Goal: Transaction & Acquisition: Download file/media

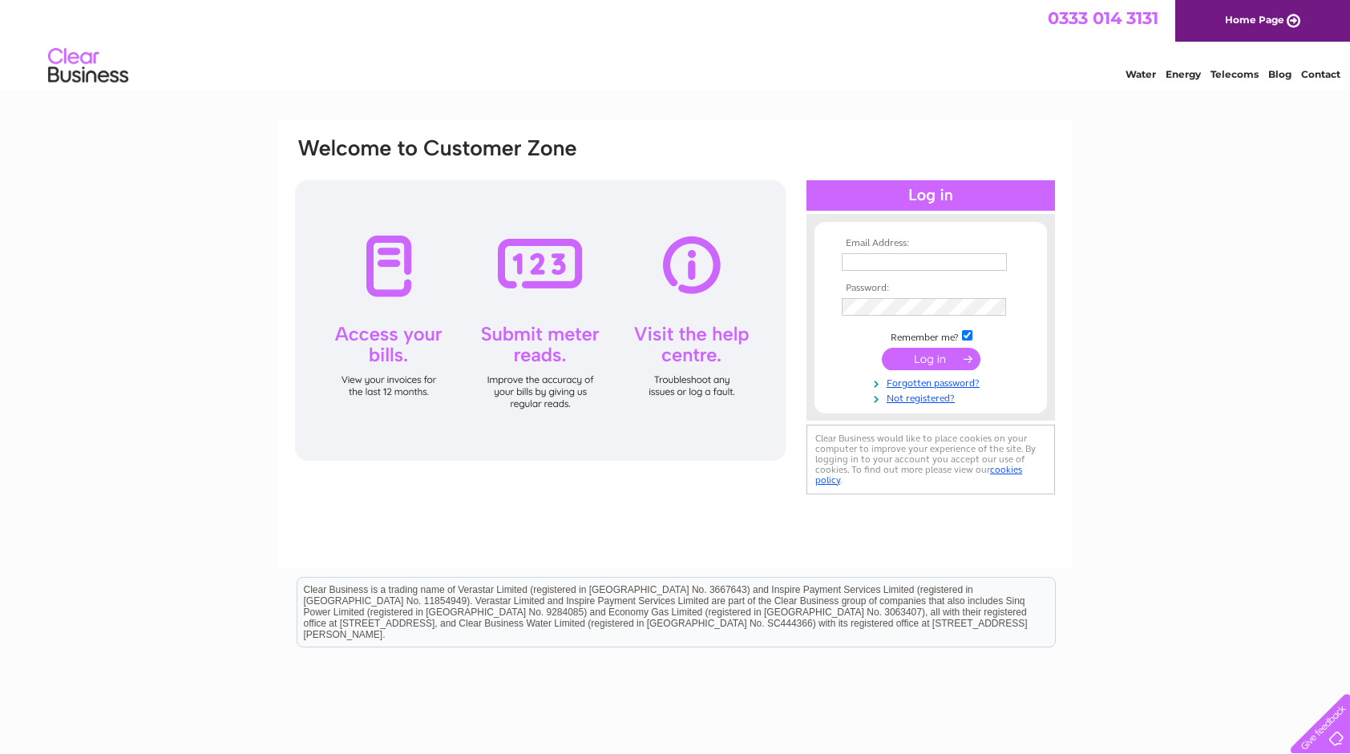
type input "vinoth0510@hotmail.com"
click at [945, 357] on input "submit" at bounding box center [931, 359] width 99 height 22
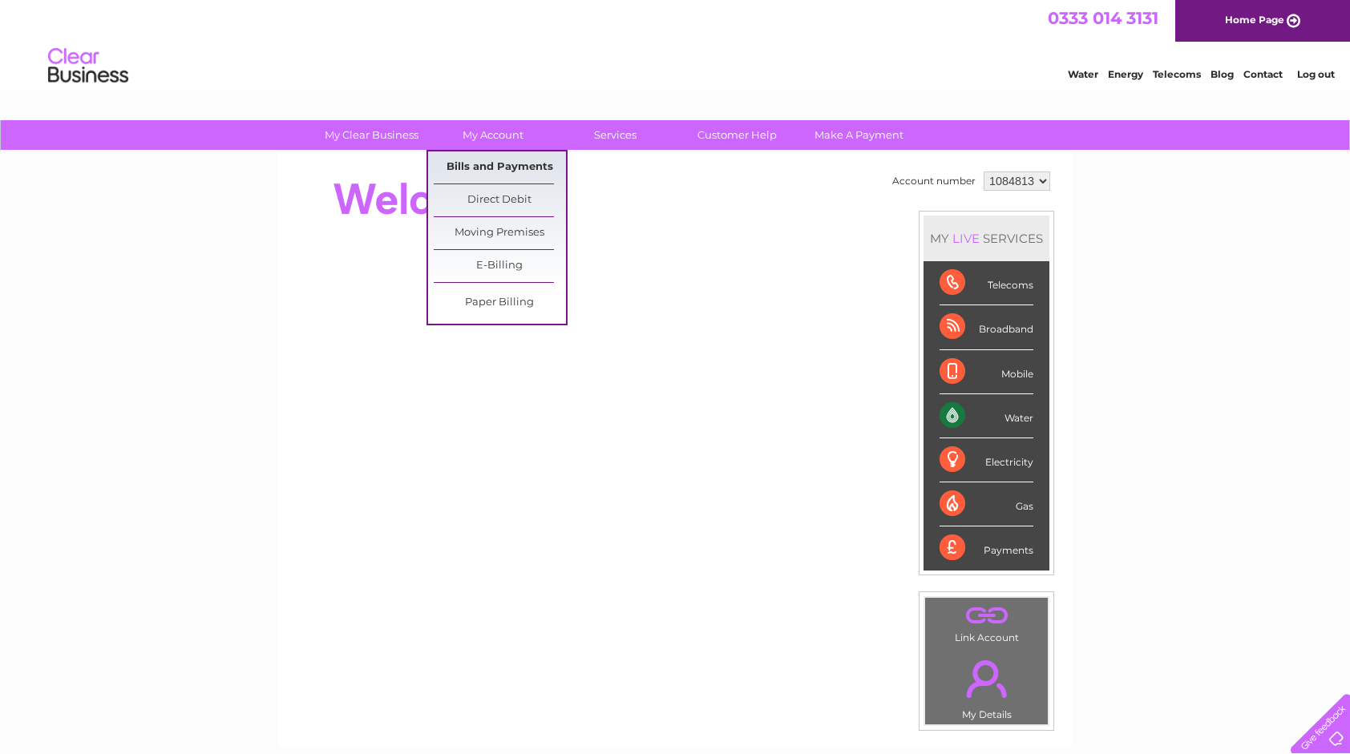
click at [492, 173] on link "Bills and Payments" at bounding box center [500, 167] width 132 height 32
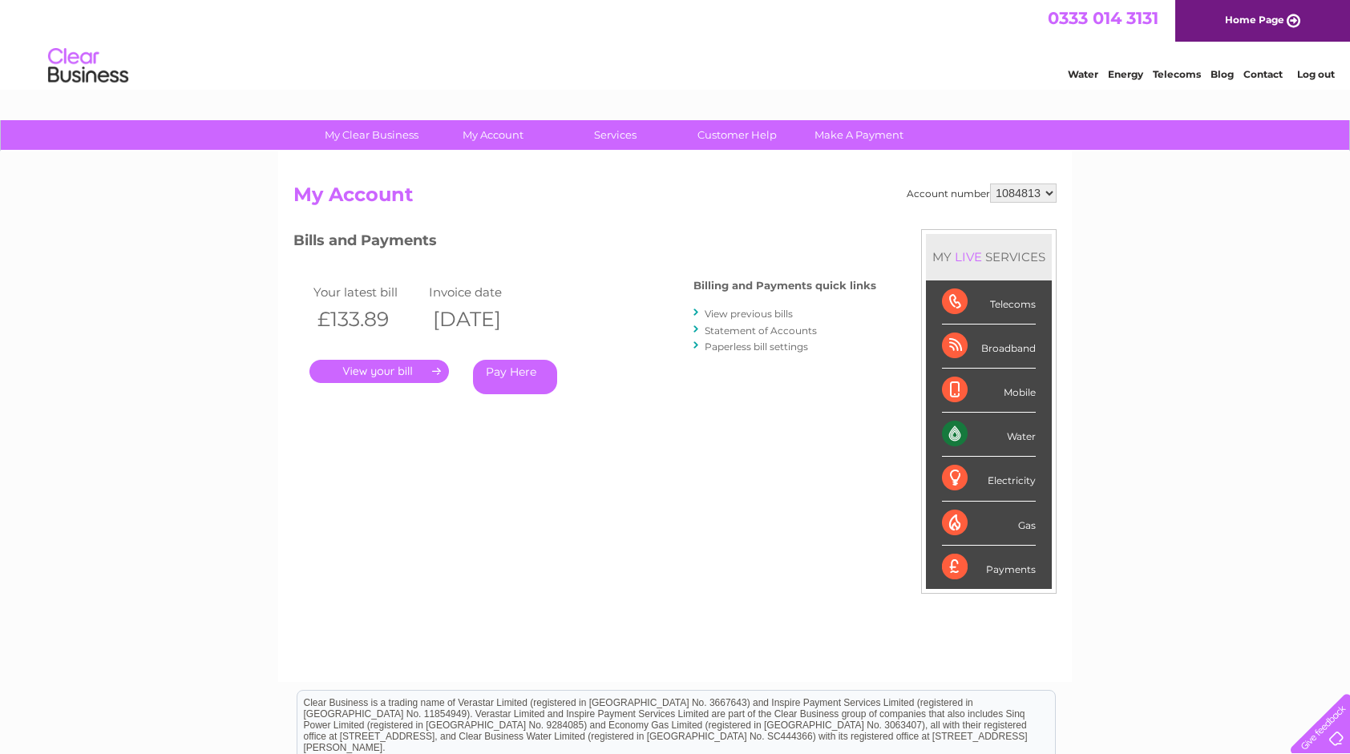
click at [409, 363] on link "." at bounding box center [378, 371] width 139 height 23
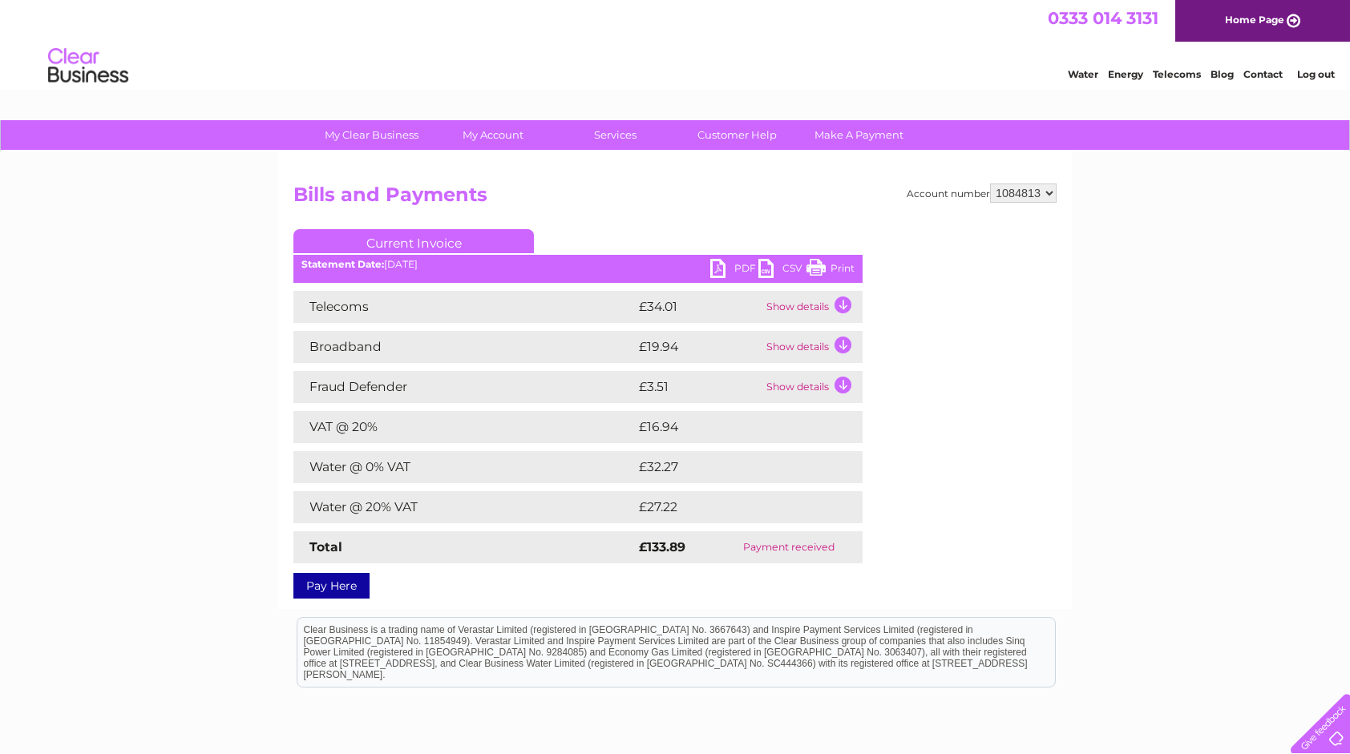
click at [721, 264] on link "PDF" at bounding box center [734, 270] width 48 height 23
click at [472, 237] on link "Current Invoice" at bounding box center [413, 241] width 240 height 24
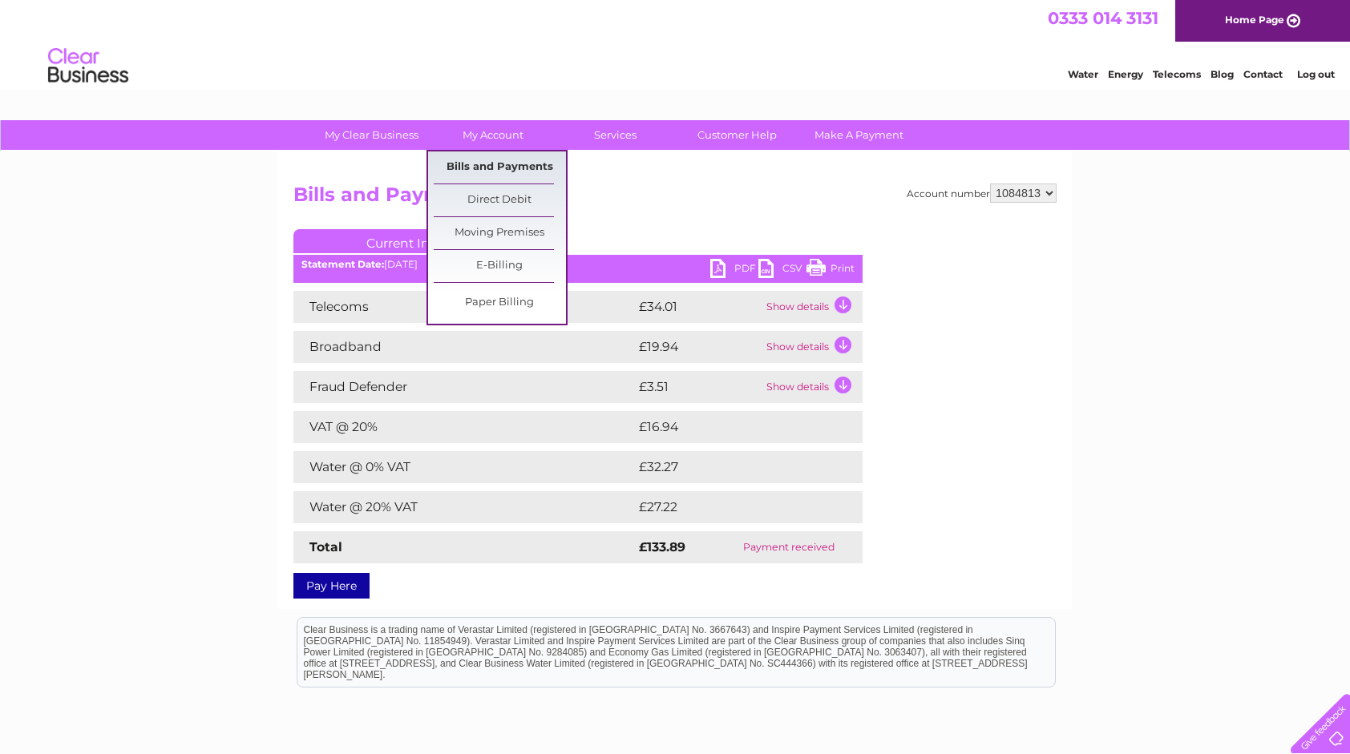
click at [526, 159] on link "Bills and Payments" at bounding box center [500, 167] width 132 height 32
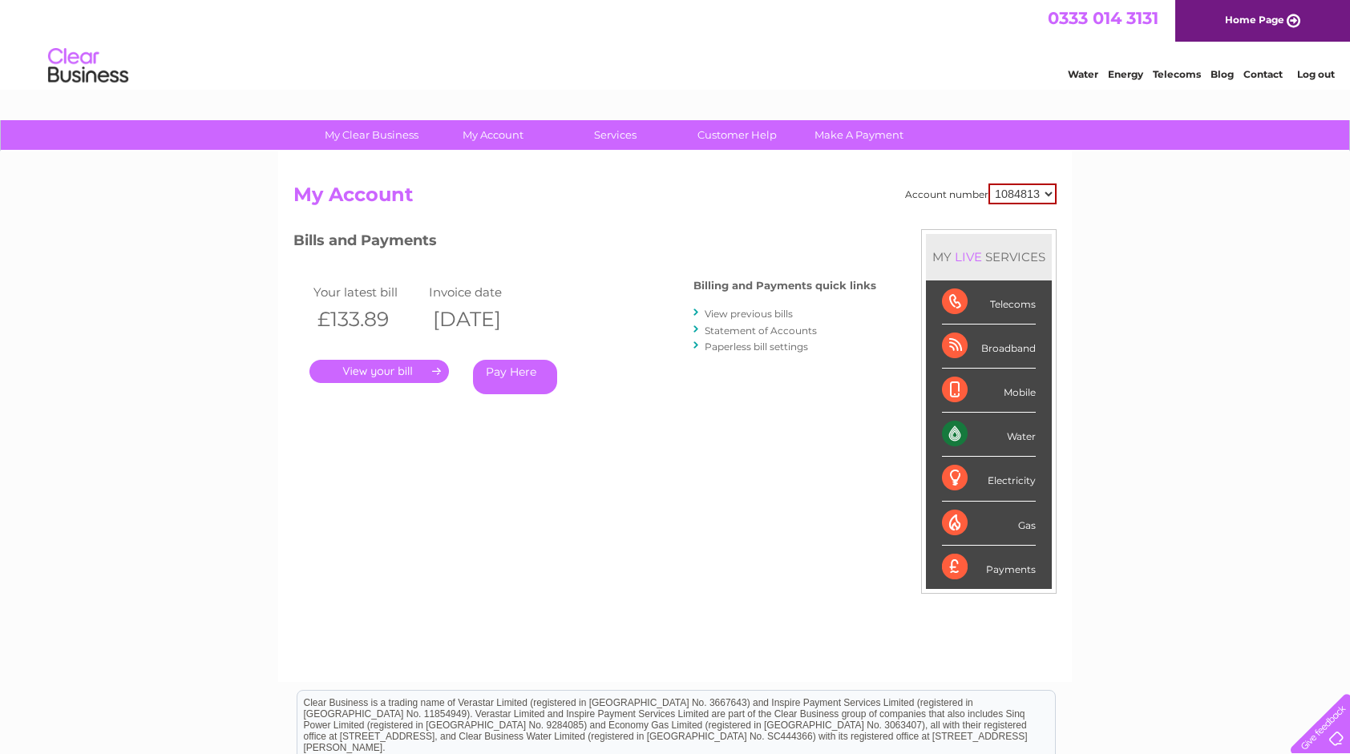
click at [766, 309] on link "View previous bills" at bounding box center [748, 314] width 88 height 12
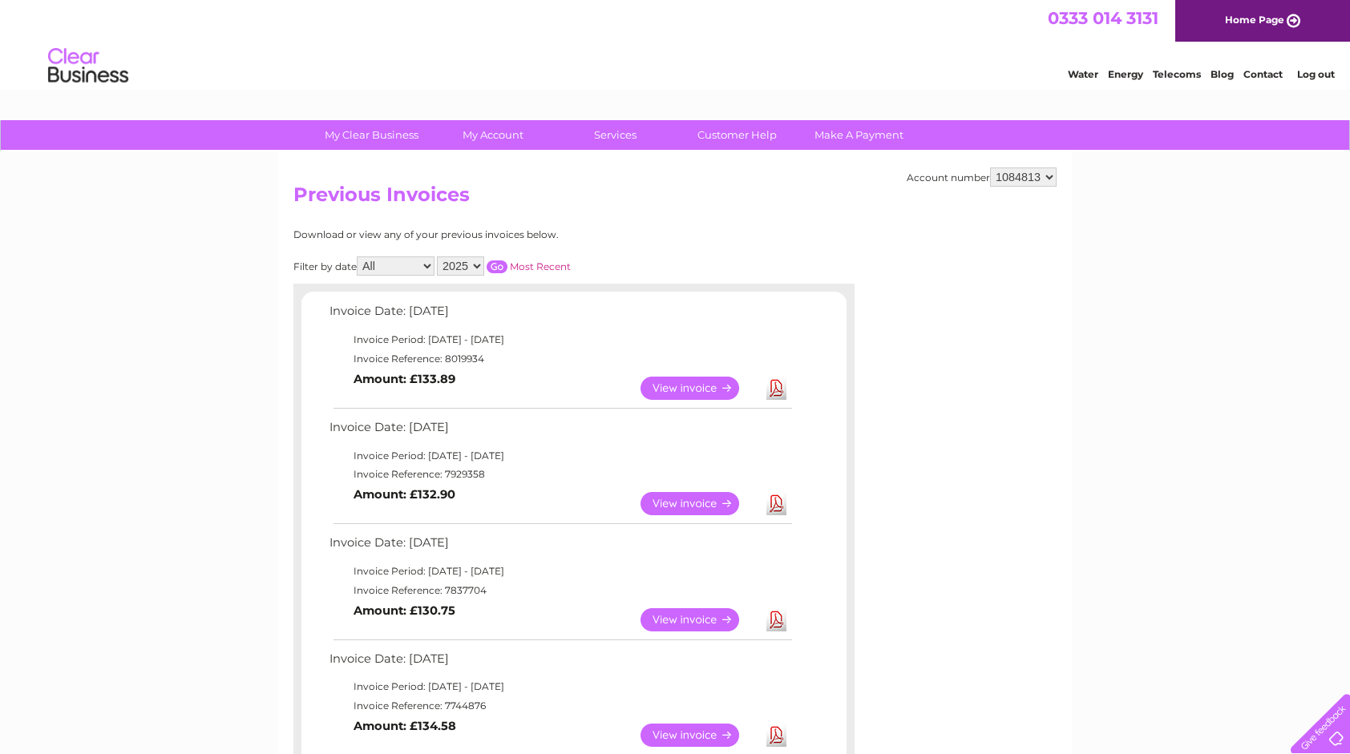
drag, startPoint x: 0, startPoint y: 0, endPoint x: 739, endPoint y: 428, distance: 853.9
click at [739, 428] on div "Invoice Date: 11 August 2025 Invoice Period: 1 August 2025 - 31 August 2025 Inv…" at bounding box center [573, 760] width 545 height 918
click at [938, 529] on div "Account number 1084813 Previous Invoices Download or view any of your previous …" at bounding box center [674, 726] width 793 height 1150
click at [726, 500] on link "View" at bounding box center [699, 503] width 118 height 23
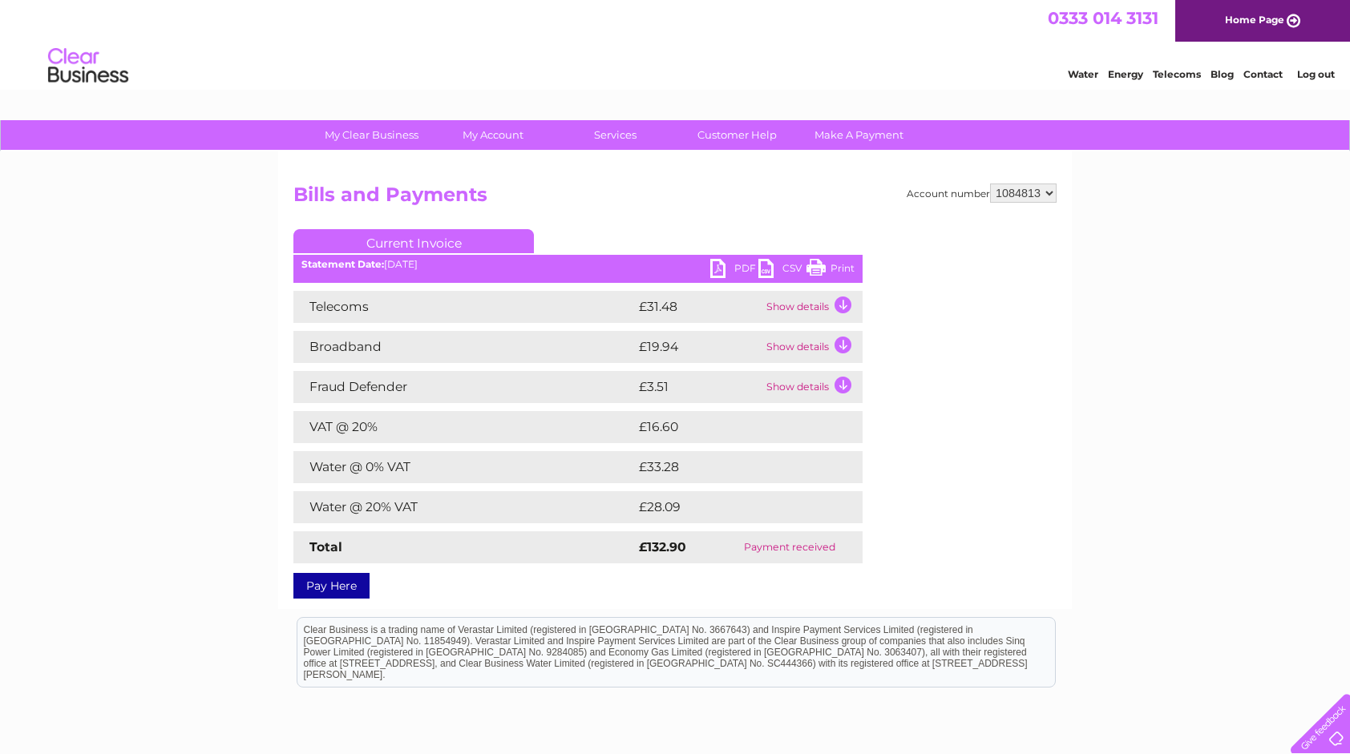
click at [734, 264] on link "PDF" at bounding box center [734, 270] width 48 height 23
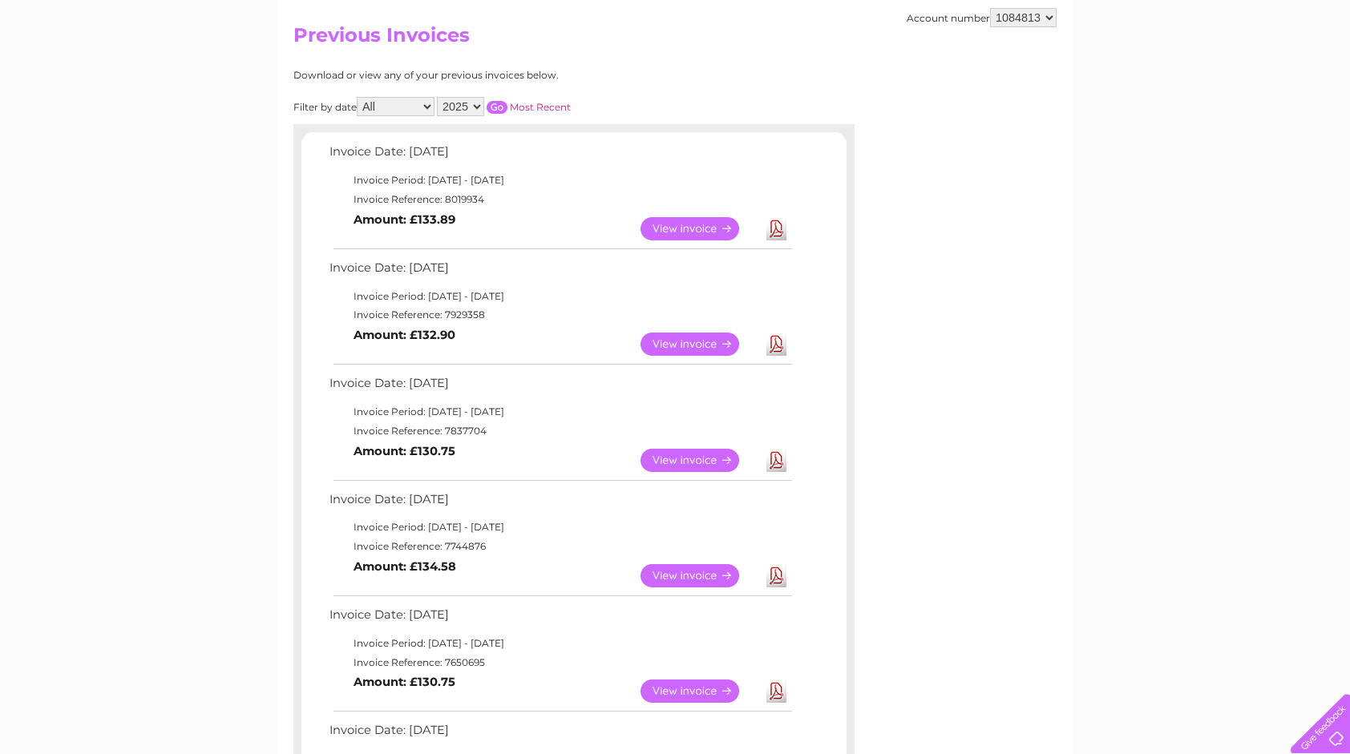
scroll to position [202, 0]
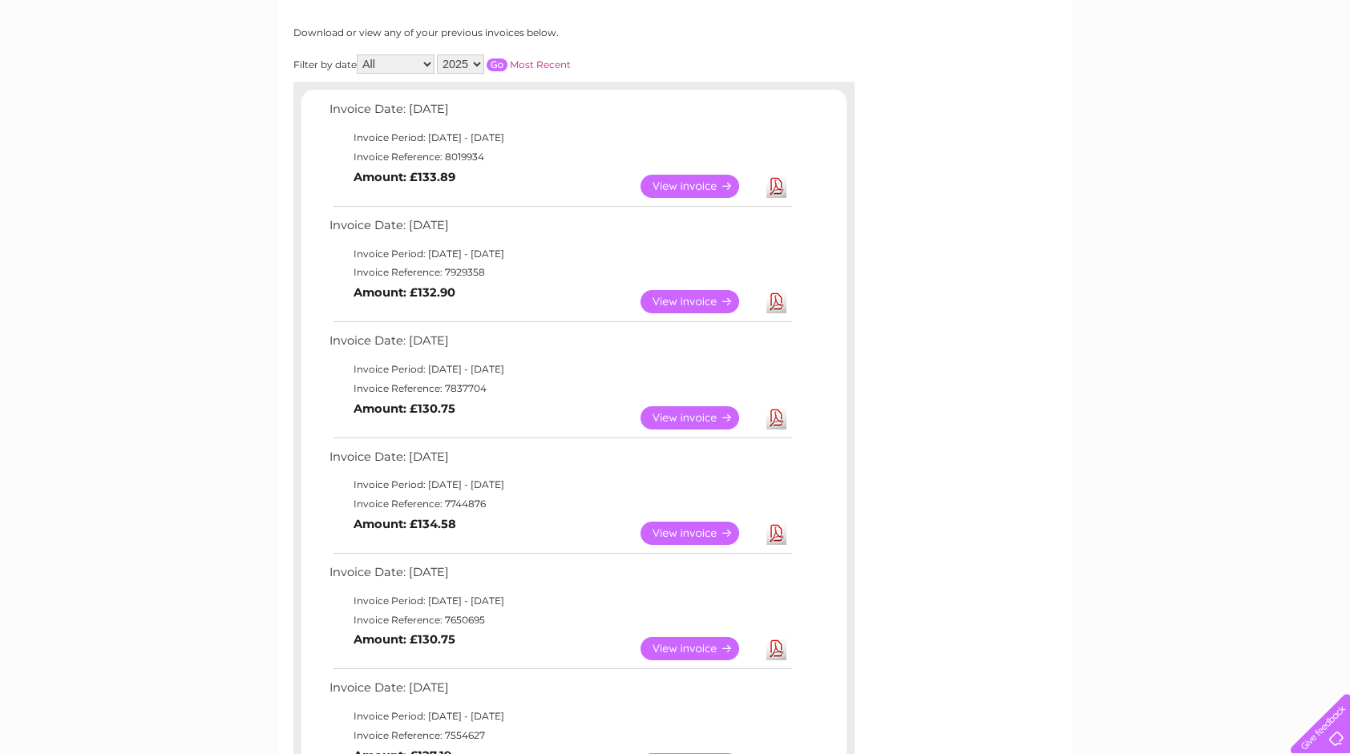
click at [776, 420] on link "Download" at bounding box center [776, 417] width 20 height 23
click at [773, 535] on link "Download" at bounding box center [776, 533] width 20 height 23
